Goal: Find contact information: Find contact information

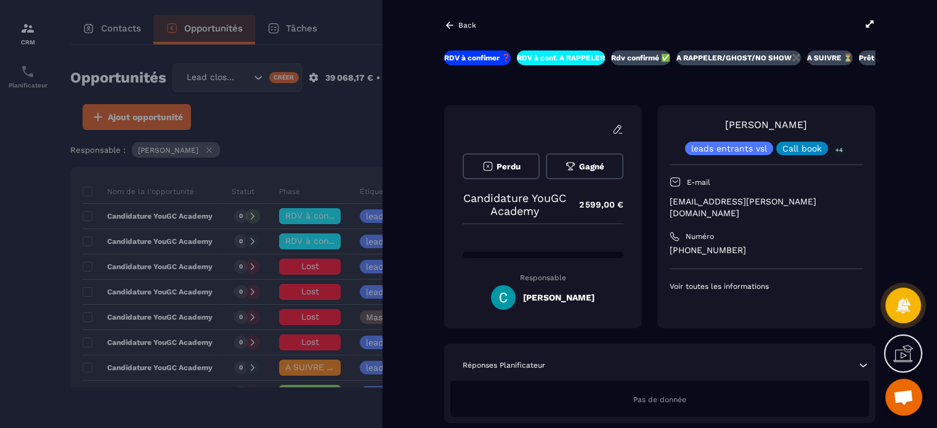
scroll to position [39, 0]
drag, startPoint x: 775, startPoint y: 199, endPoint x: 672, endPoint y: 209, distance: 103.4
click at [672, 209] on div "[PERSON_NAME] leads entrants vsl Call book +4 E-mail [EMAIL_ADDRESS][PERSON_NAM…" at bounding box center [767, 205] width 194 height 174
drag, startPoint x: 745, startPoint y: 236, endPoint x: 687, endPoint y: 236, distance: 57.3
click at [687, 245] on p "[PHONE_NUMBER]" at bounding box center [767, 251] width 194 height 12
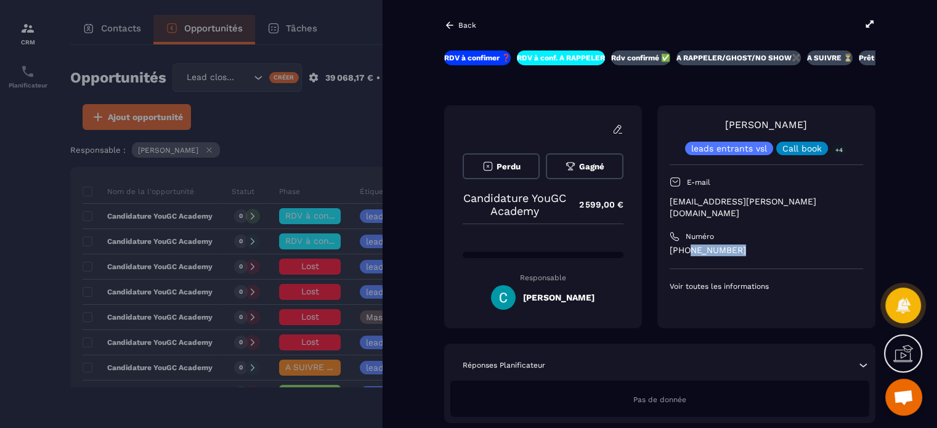
copy p "60444 0751"
drag, startPoint x: 771, startPoint y: 199, endPoint x: 672, endPoint y: 200, distance: 99.2
click at [672, 200] on p "[EMAIL_ADDRESS][PERSON_NAME][DOMAIN_NAME]" at bounding box center [767, 207] width 194 height 23
copy p "[EMAIL_ADDRESS][PERSON_NAME][DOMAIN_NAME]"
click at [311, 134] on div at bounding box center [468, 214] width 937 height 428
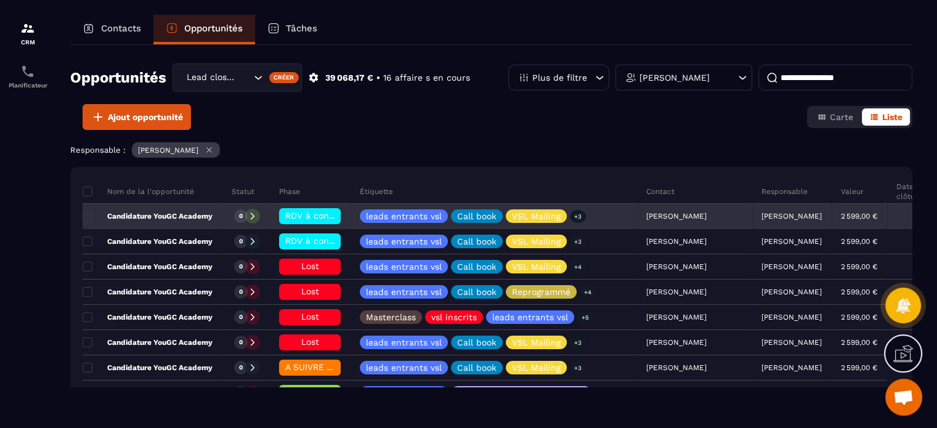
click at [320, 216] on span "RDV à conf. A RAPPELER" at bounding box center [337, 216] width 104 height 10
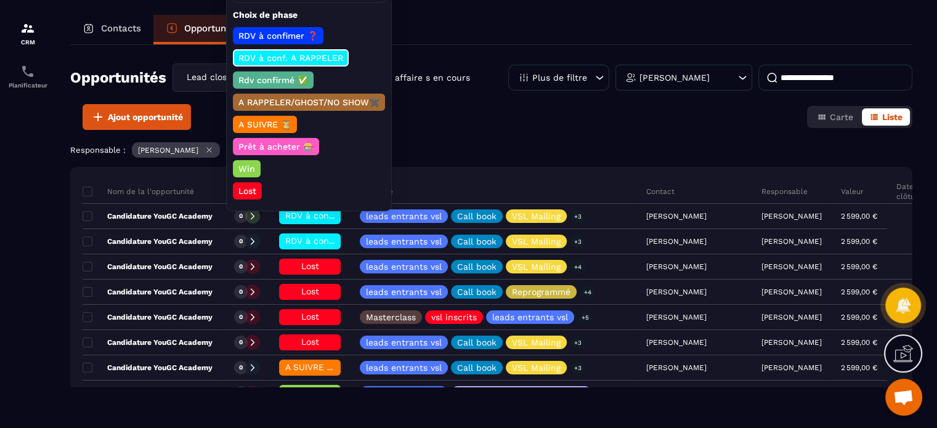
click at [276, 81] on p "Rdv confirmé ✅" at bounding box center [273, 80] width 73 height 12
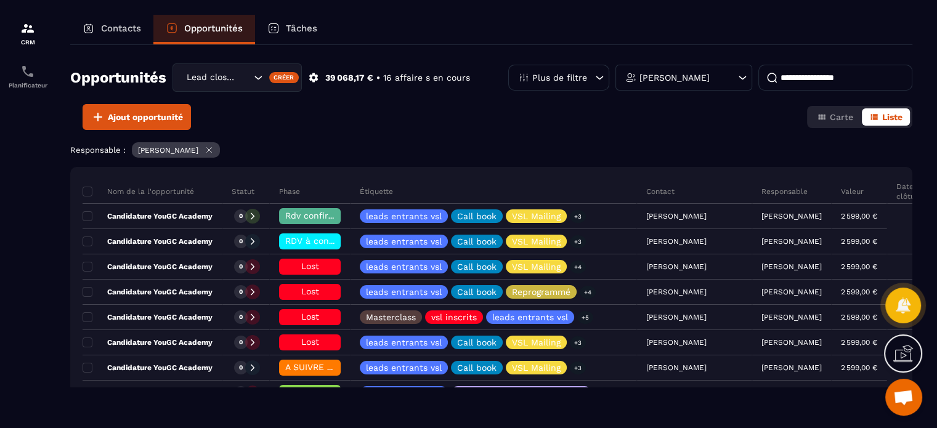
click at [420, 116] on div "Ajout opportunité Carte Liste" at bounding box center [491, 117] width 843 height 26
